Goal: Navigation & Orientation: Find specific page/section

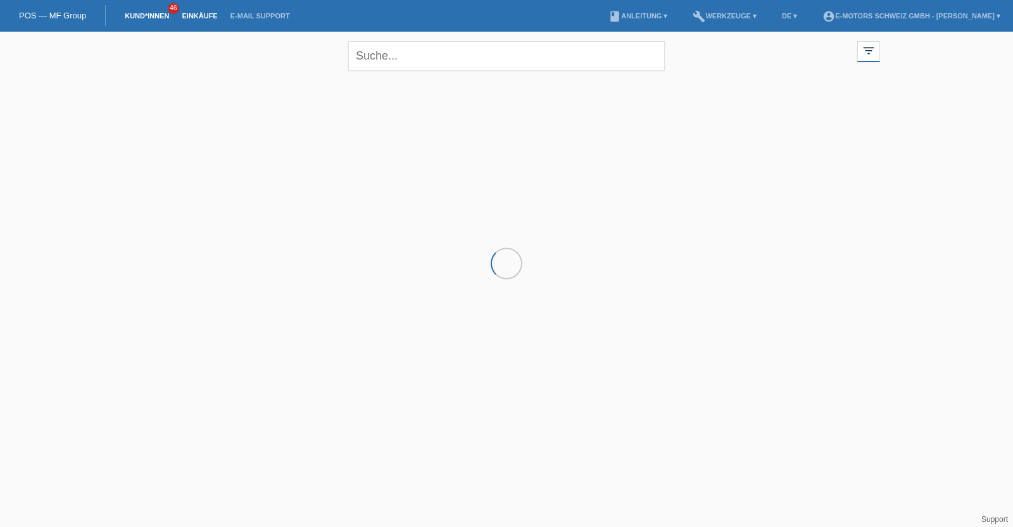
click at [194, 13] on link "Einkäufe" at bounding box center [199, 16] width 48 height 8
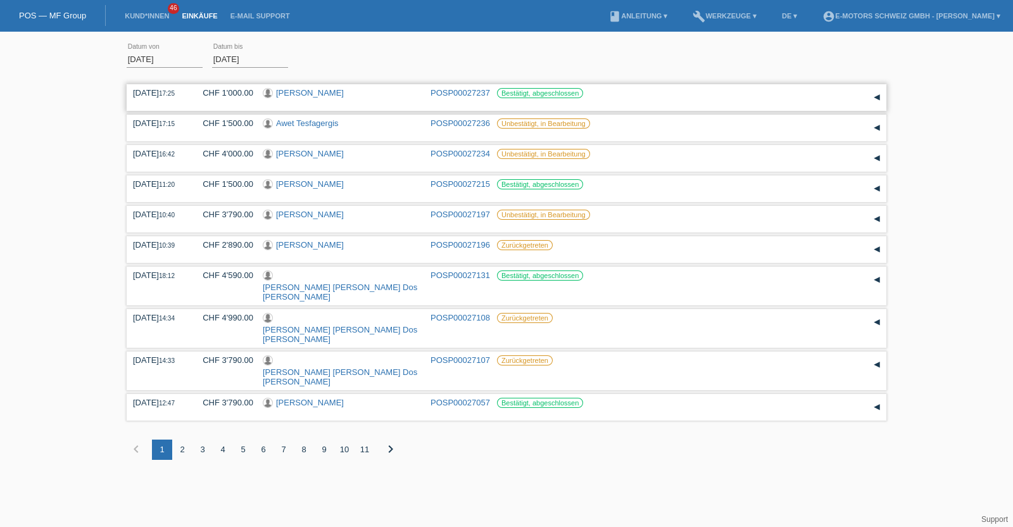
click at [302, 91] on link "[PERSON_NAME]" at bounding box center [310, 92] width 68 height 9
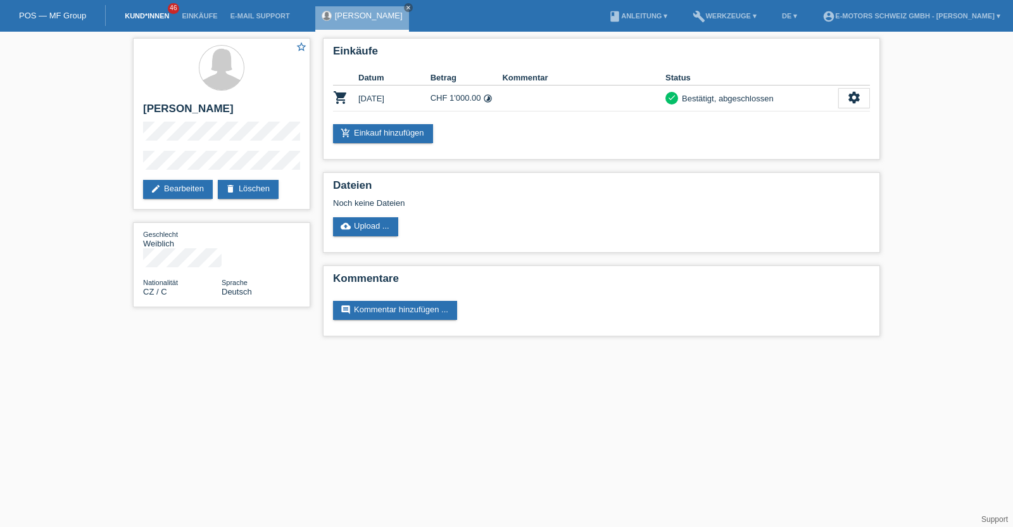
click at [145, 16] on link "Kund*innen" at bounding box center [146, 16] width 57 height 8
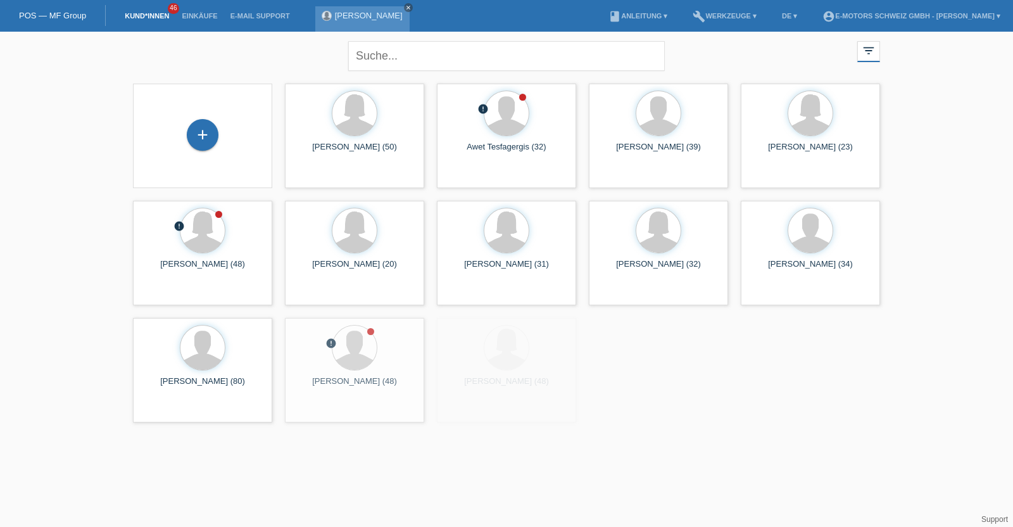
click at [405, 5] on icon "close" at bounding box center [408, 7] width 6 height 6
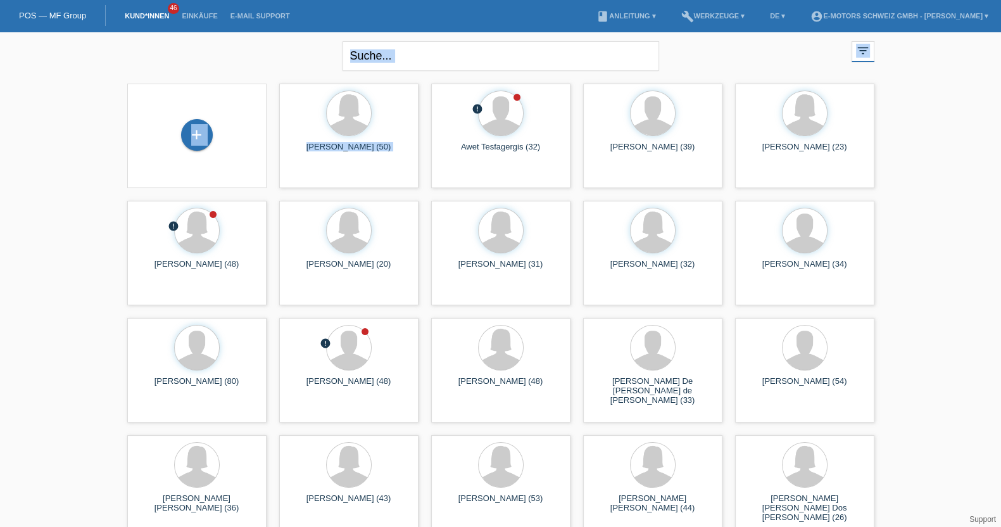
drag, startPoint x: 460, startPoint y: 104, endPoint x: 283, endPoint y: 48, distance: 186.0
click at [176, 46] on div "close filter_list view_module Alle Kund*innen anzeigen star Markierte [PERSON_N…" at bounding box center [501, 55] width 760 height 46
